Goal: Entertainment & Leisure: Consume media (video, audio)

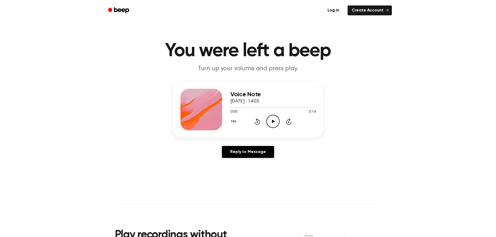
click at [275, 119] on icon "Play Audio" at bounding box center [272, 121] width 13 height 13
drag, startPoint x: 111, startPoint y: 124, endPoint x: 121, endPoint y: 122, distance: 9.5
click at [111, 123] on div "Voice Note 9 September 2025 · 14:03 0:03 0:14 Your browser does not support the…" at bounding box center [247, 121] width 483 height 81
click at [279, 121] on icon "Play Audio" at bounding box center [272, 121] width 13 height 13
click at [276, 119] on icon "Play Audio" at bounding box center [272, 121] width 13 height 13
